Goal: Navigation & Orientation: Find specific page/section

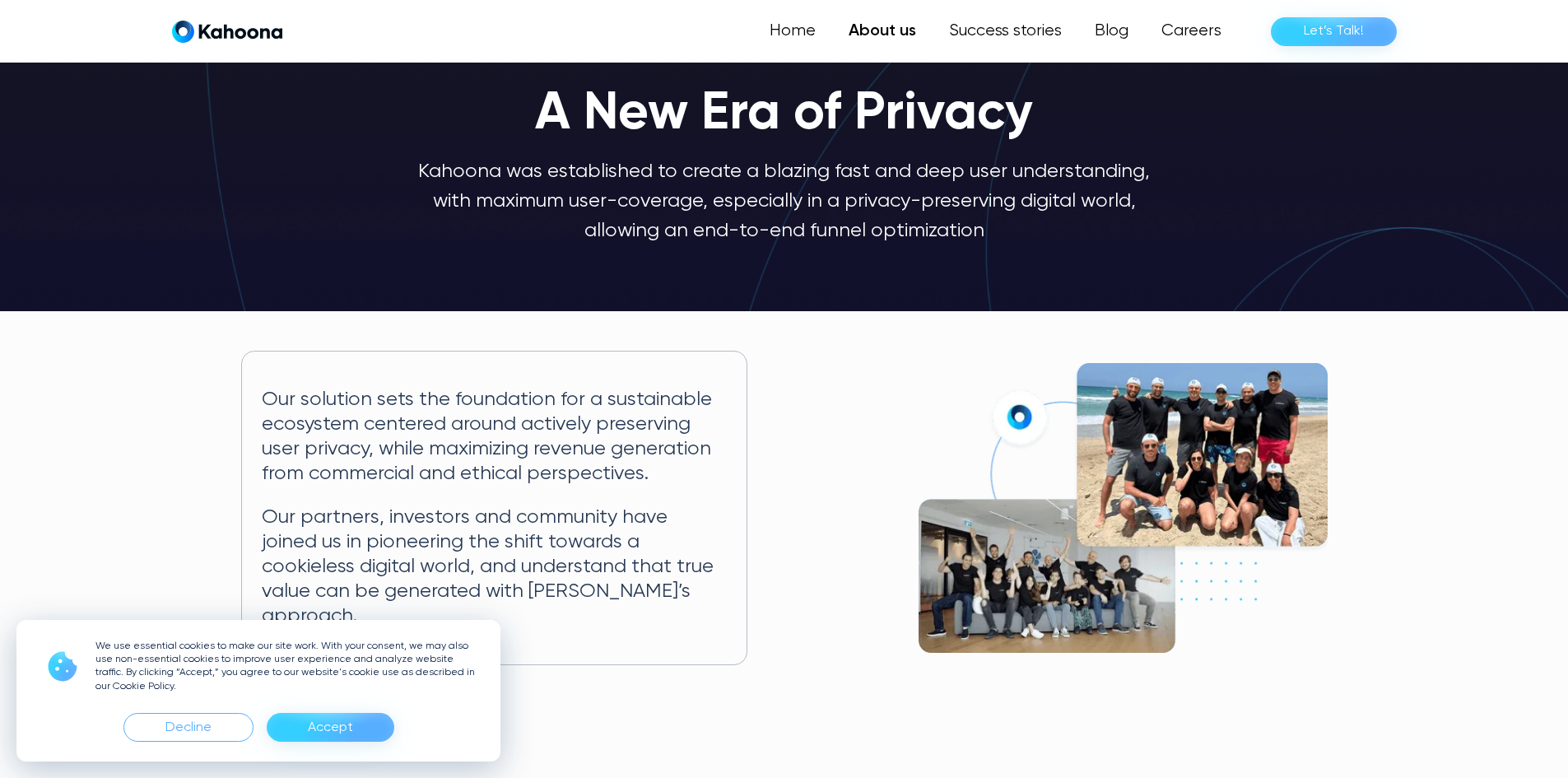
scroll to position [69, 0]
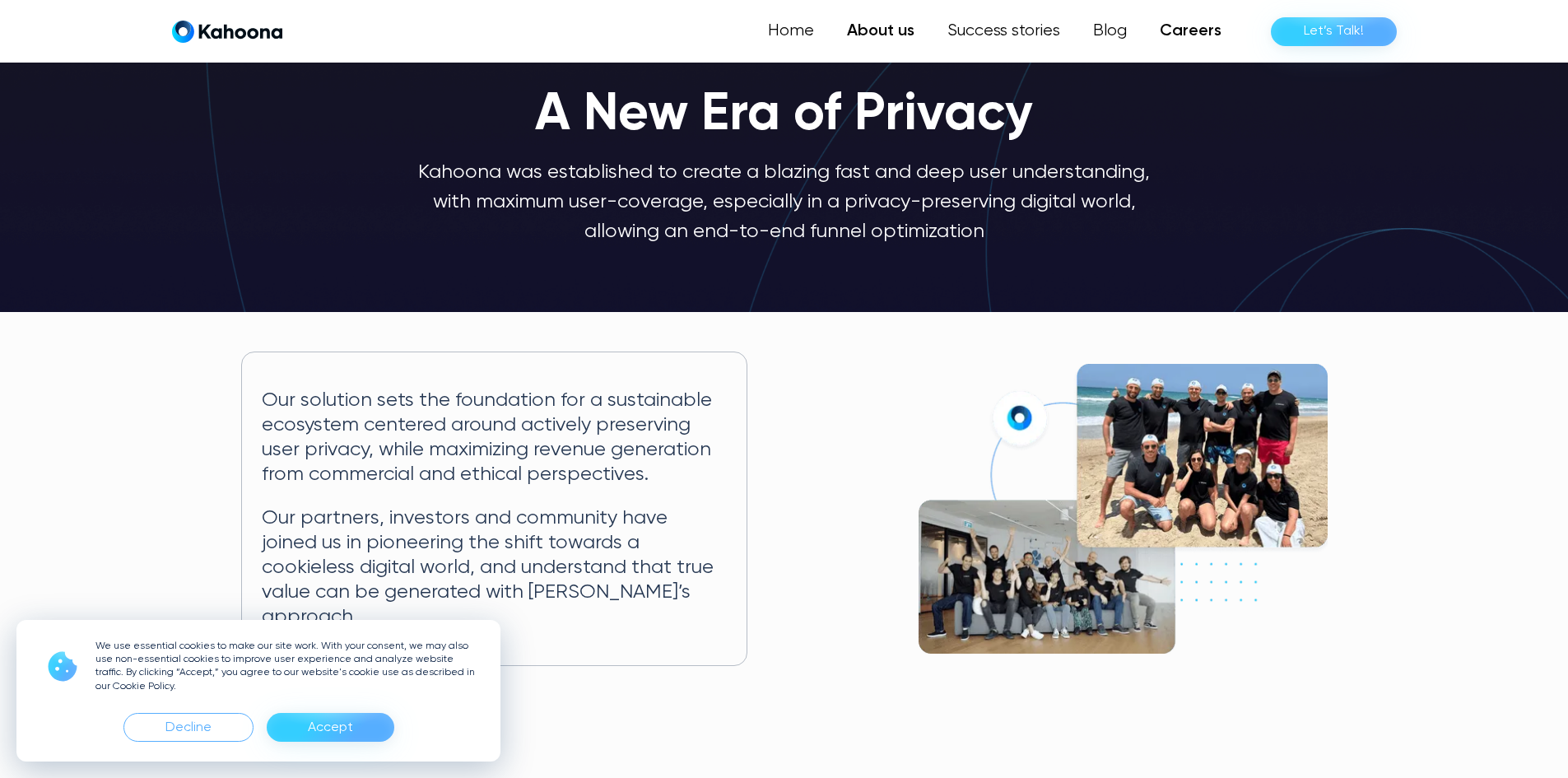
click at [1182, 32] on link "Careers" at bounding box center [1191, 31] width 95 height 33
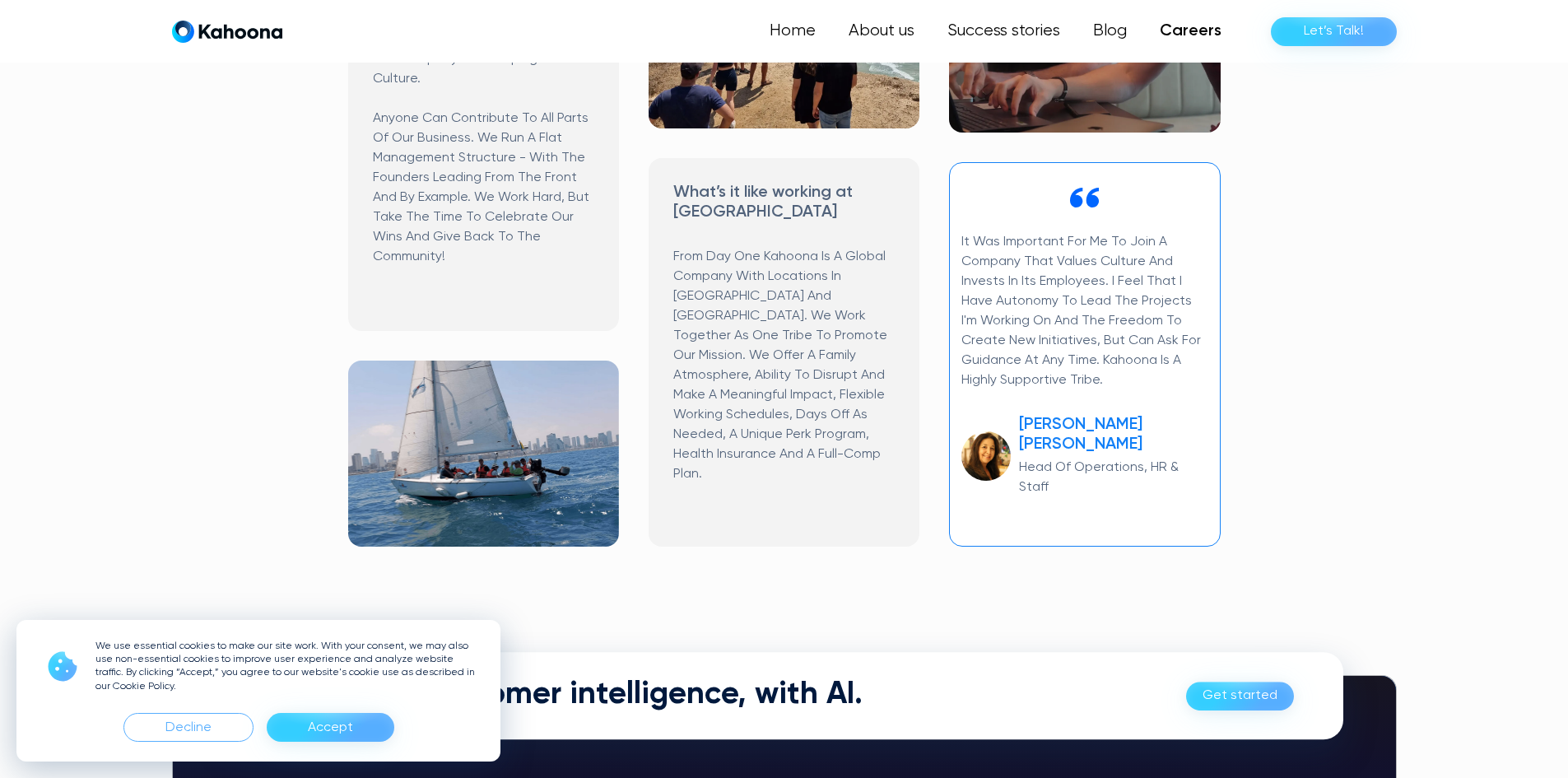
scroll to position [967, 0]
